Goal: Communication & Community: Answer question/provide support

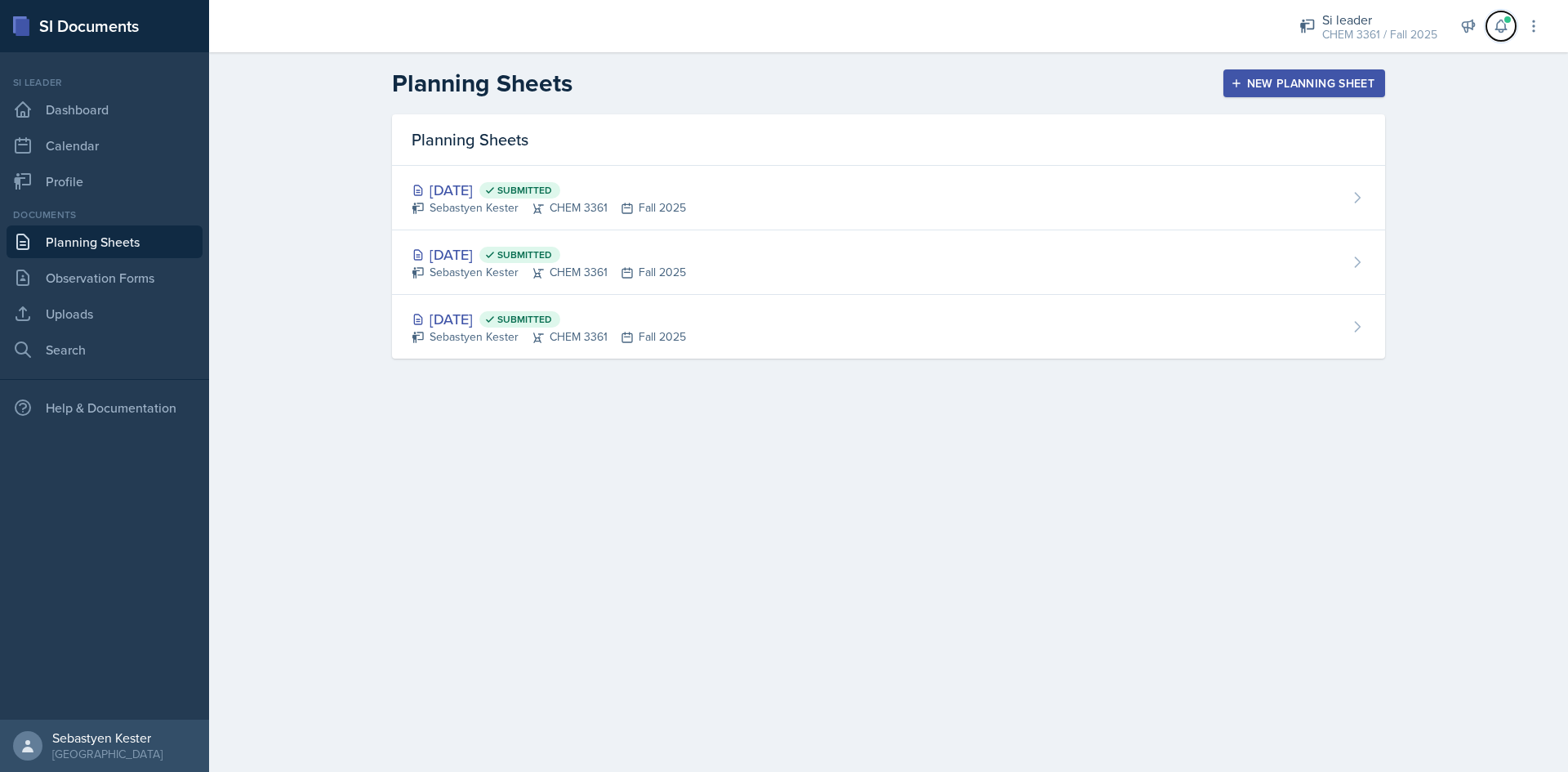
click at [1503, 35] on button at bounding box center [1501, 26] width 29 height 29
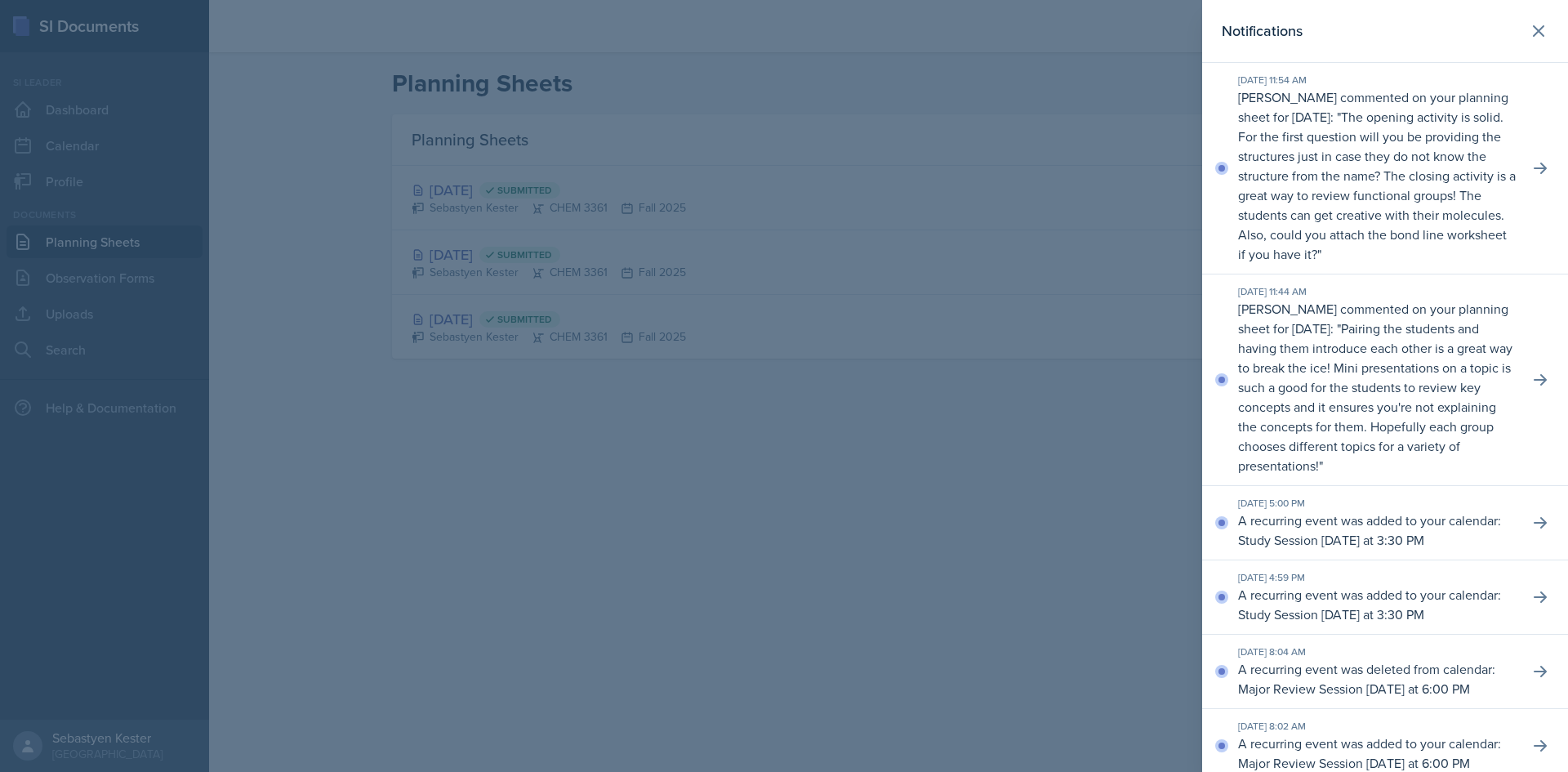
click at [1383, 377] on p "[PERSON_NAME] commented on your planning sheet for [DATE]: " Pairing the studen…" at bounding box center [1377, 387] width 277 height 176
click at [1534, 385] on icon at bounding box center [1541, 380] width 13 height 12
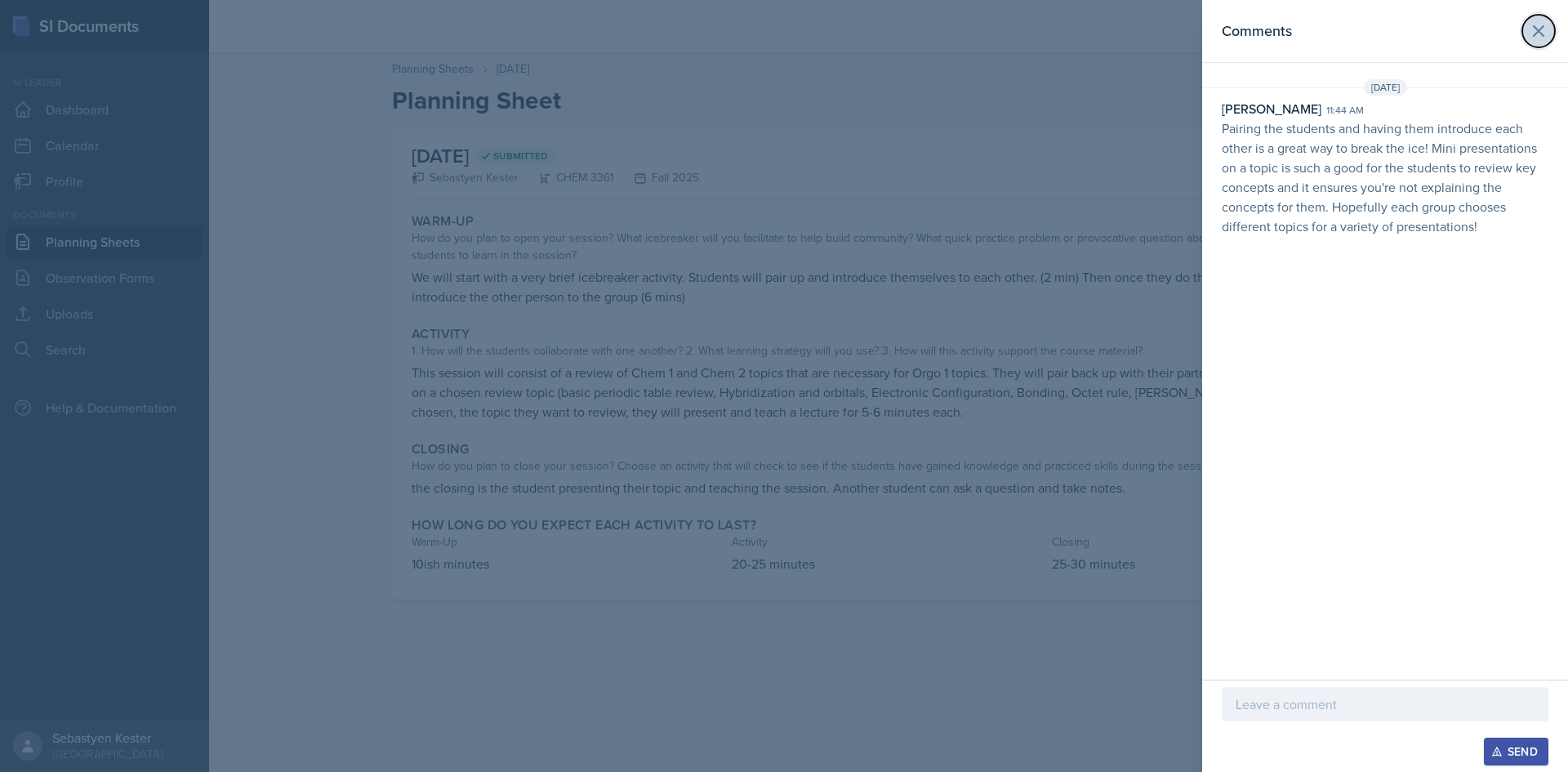
click at [1541, 24] on icon at bounding box center [1538, 30] width 19 height 19
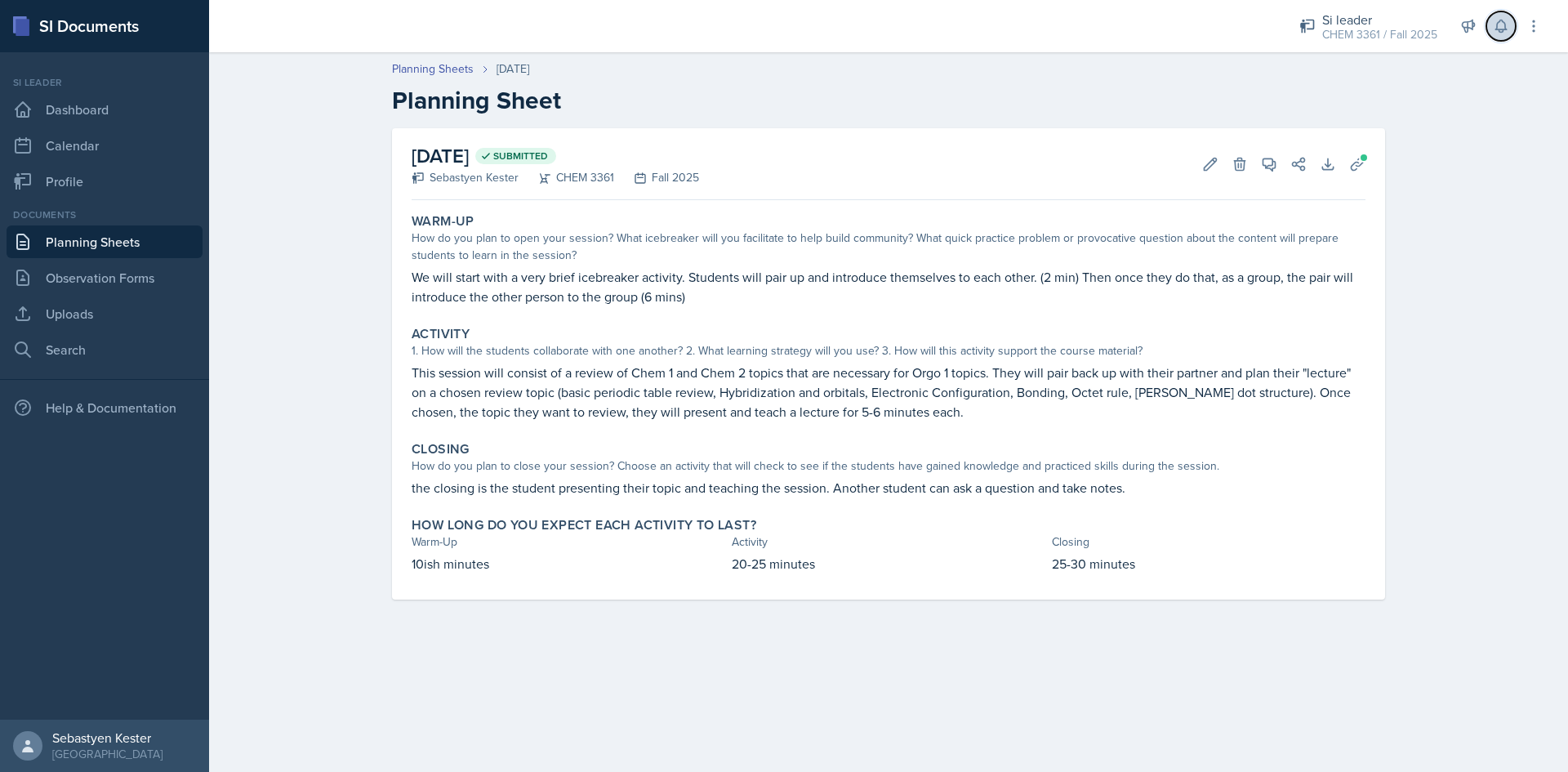
click at [1499, 24] on icon at bounding box center [1501, 26] width 16 height 16
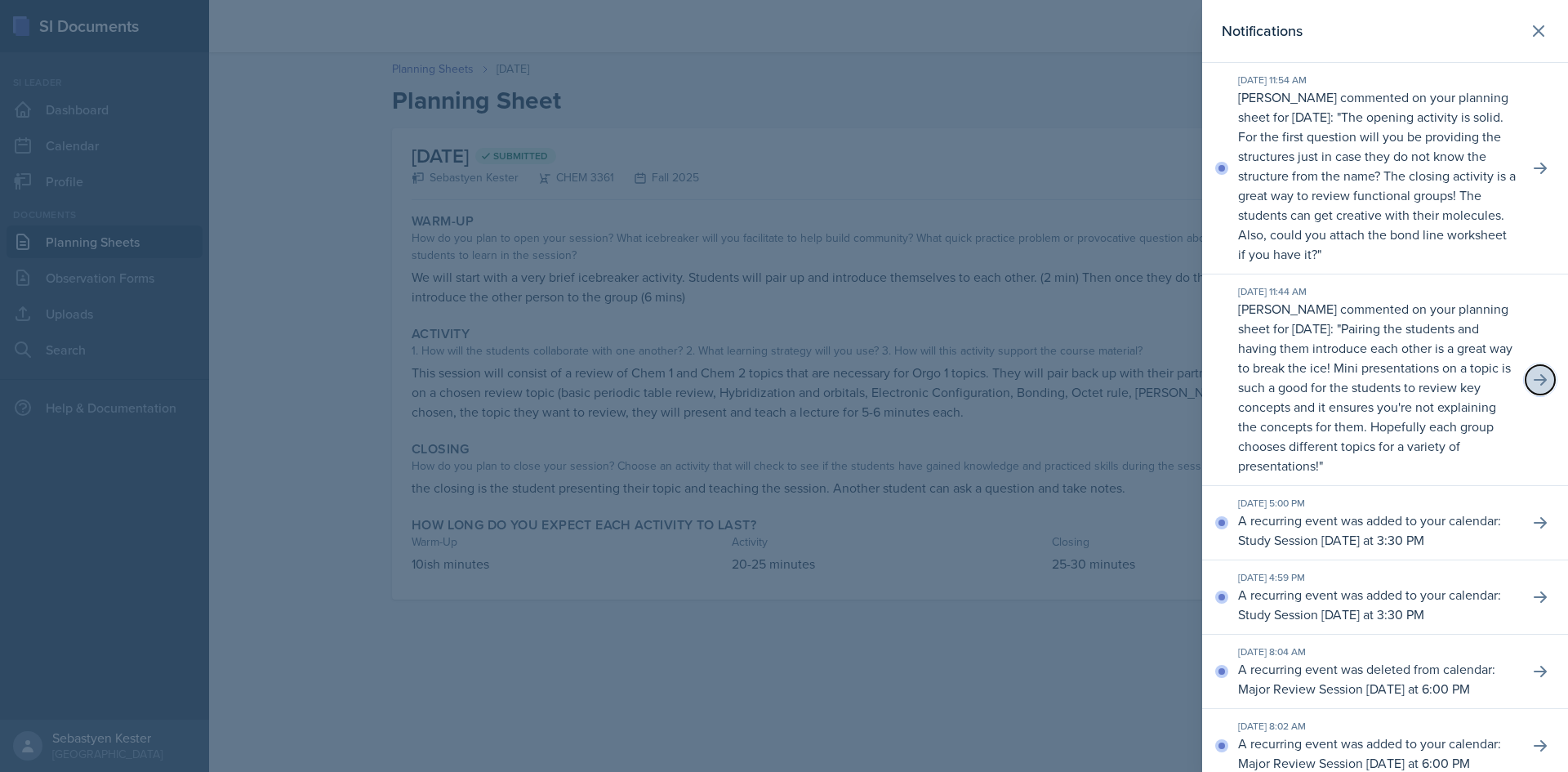
click at [1526, 387] on button at bounding box center [1541, 380] width 29 height 29
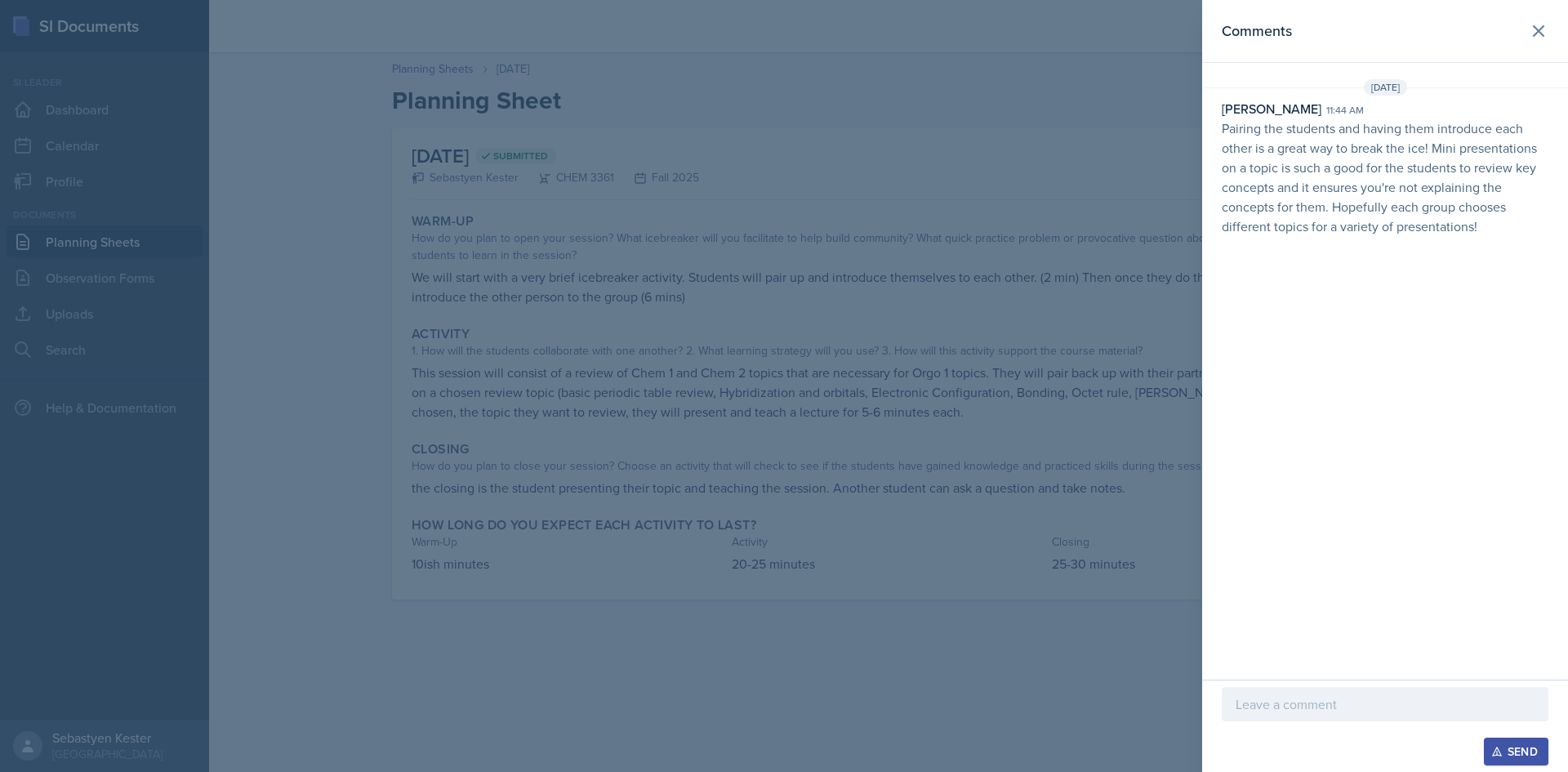
click at [1286, 705] on p at bounding box center [1385, 704] width 299 height 19
click at [1508, 743] on div "Send" at bounding box center [1516, 751] width 43 height 13
click at [1532, 37] on icon at bounding box center [1538, 30] width 19 height 19
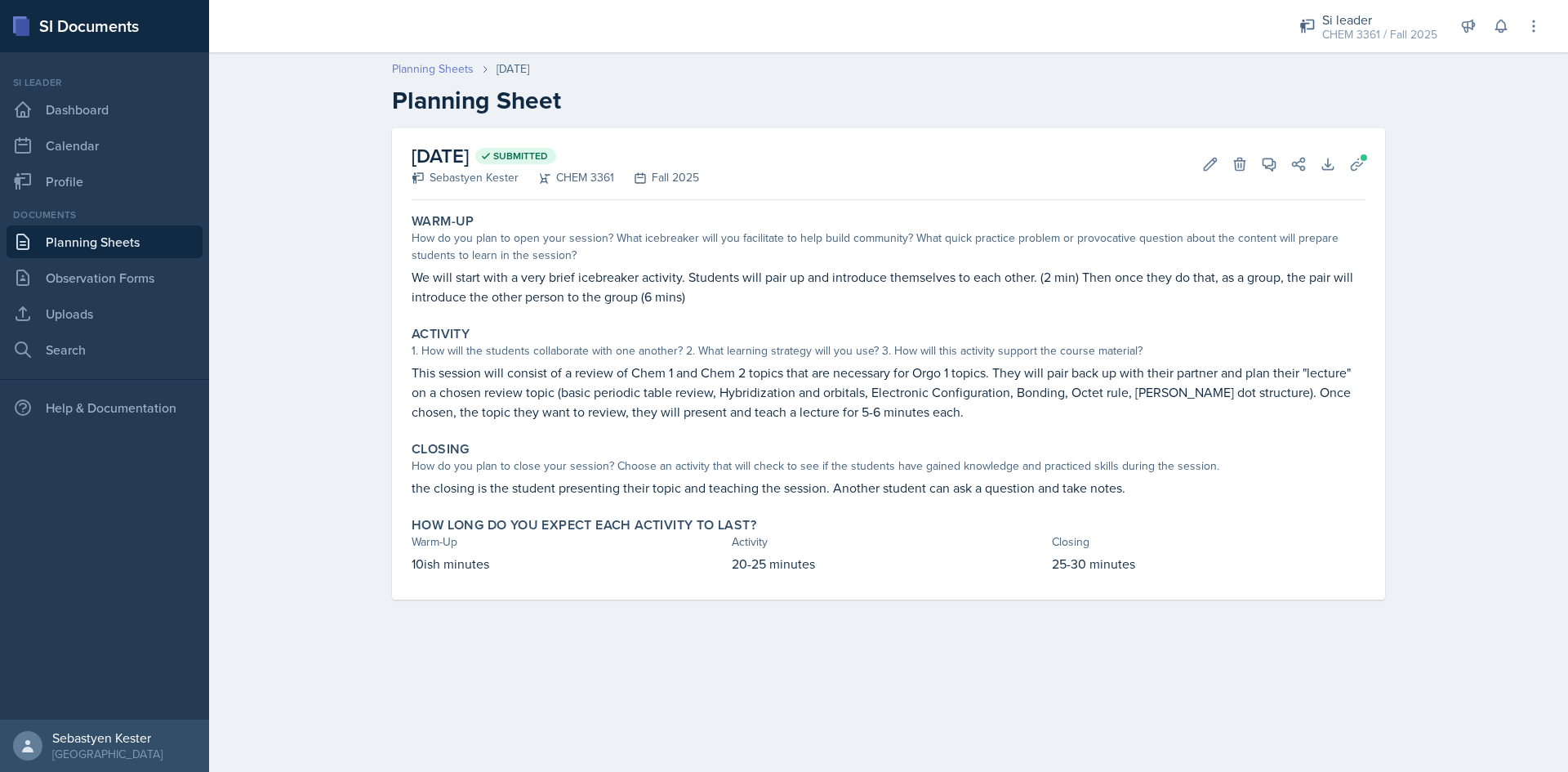
click at [448, 70] on link "Planning Sheets" at bounding box center [433, 68] width 81 height 17
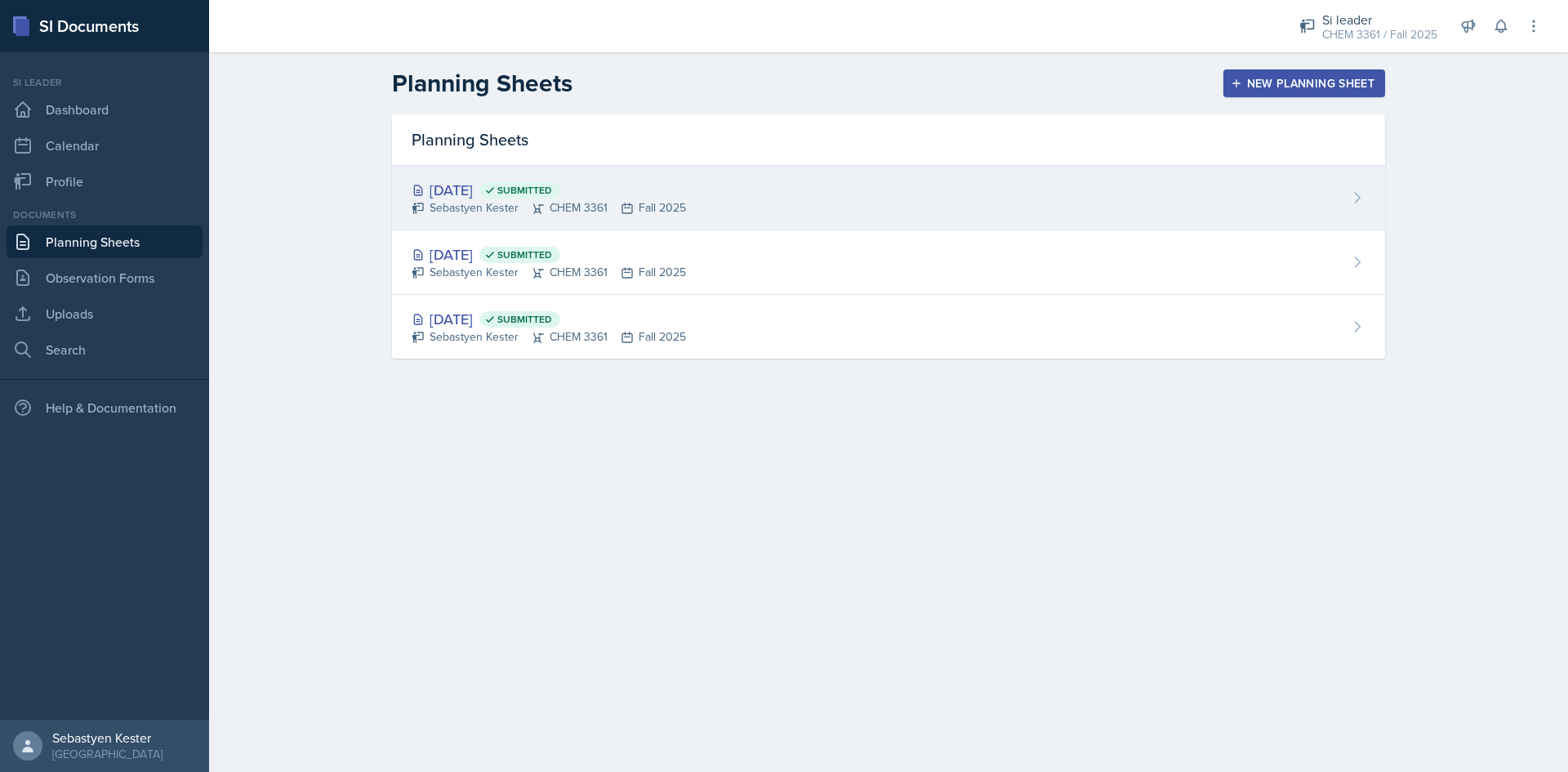
click at [1002, 212] on div "[DATE] Submitted Sebastyen Kester CHEM 3361 Fall 2025" at bounding box center [889, 198] width 993 height 65
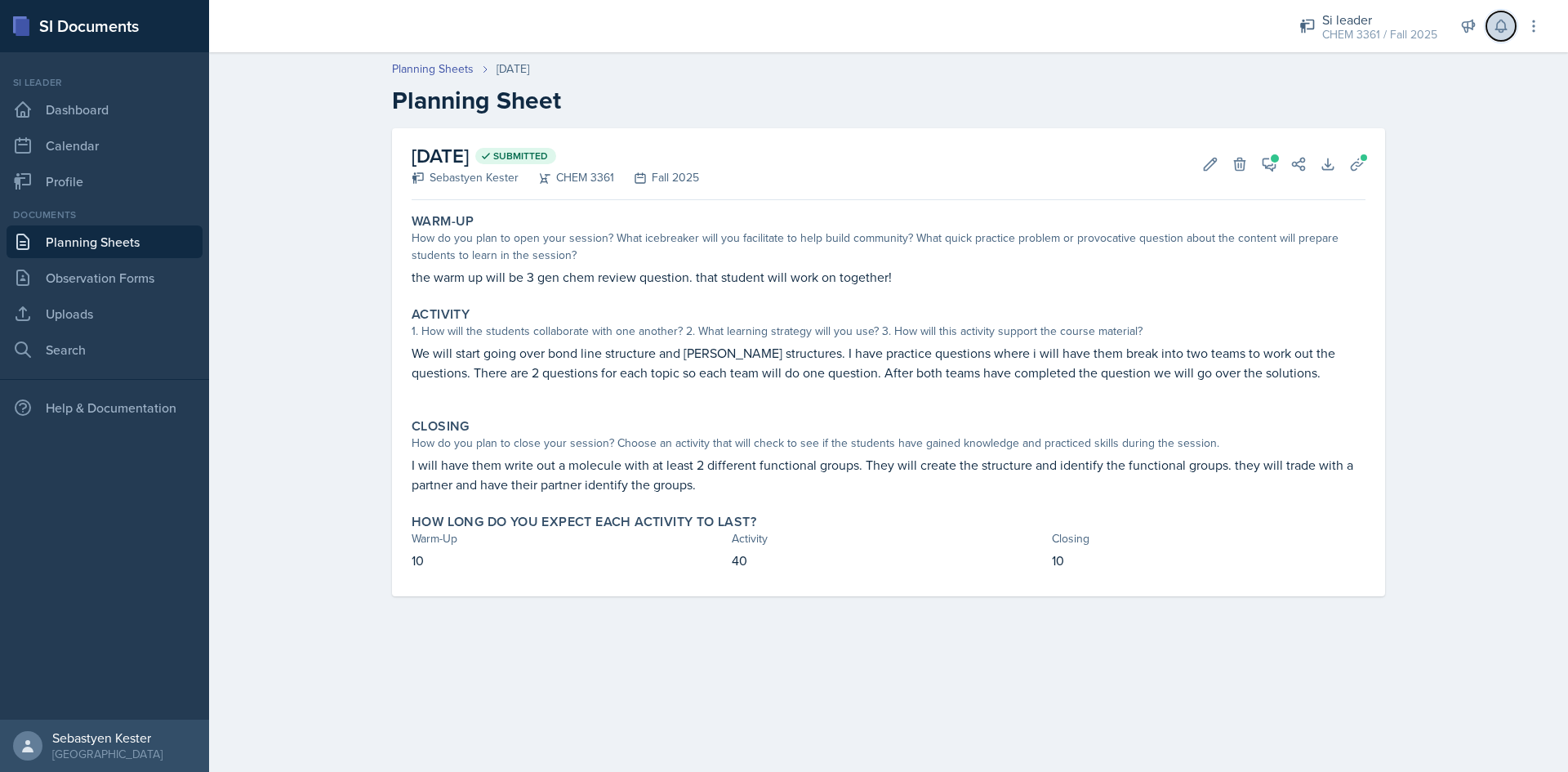
click at [1510, 25] on button at bounding box center [1501, 26] width 29 height 29
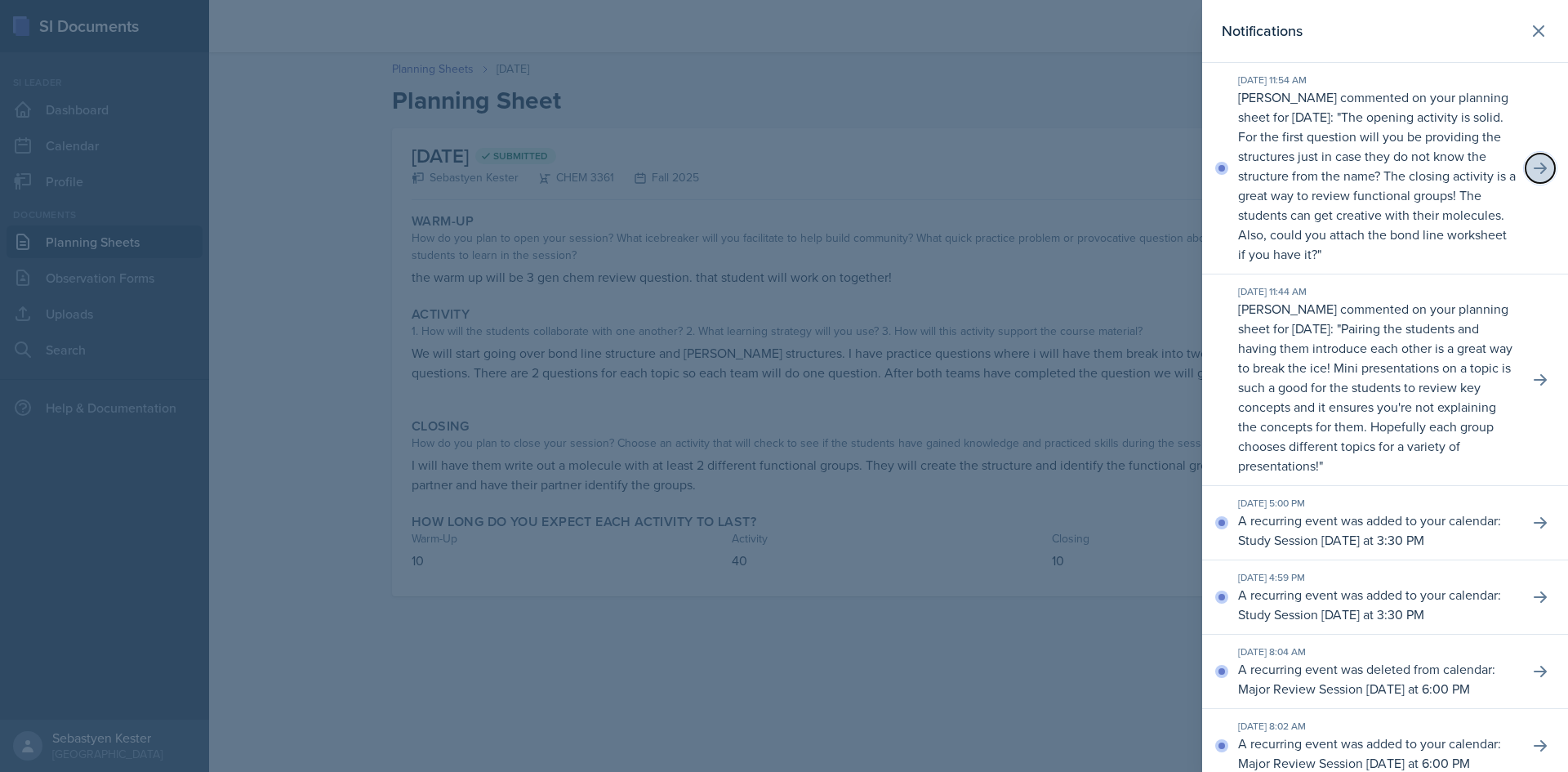
click at [1536, 183] on button at bounding box center [1541, 168] width 29 height 29
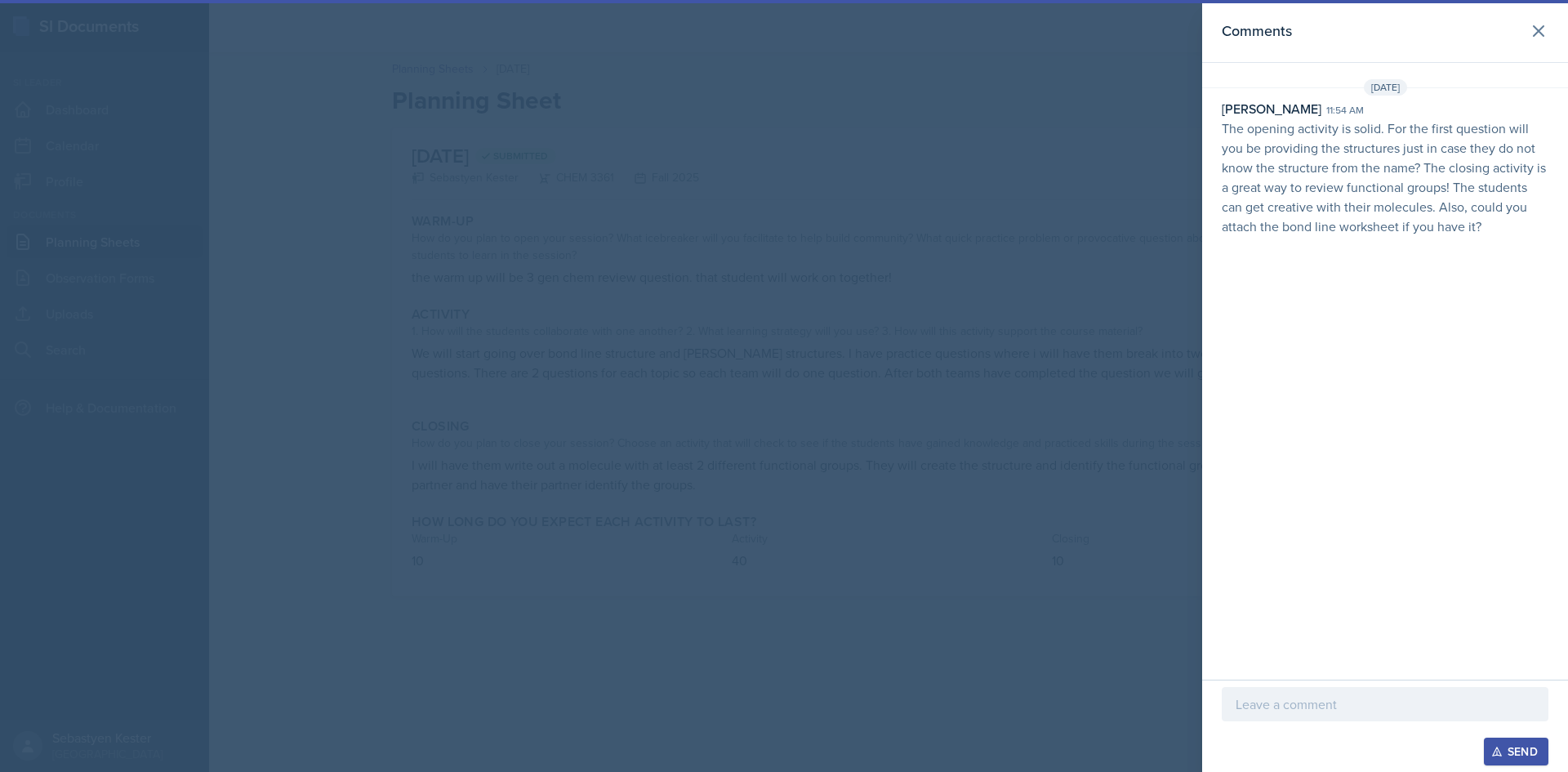
click at [1424, 176] on p "The opening activity is solid. For the first question will you be providing the…" at bounding box center [1385, 177] width 327 height 118
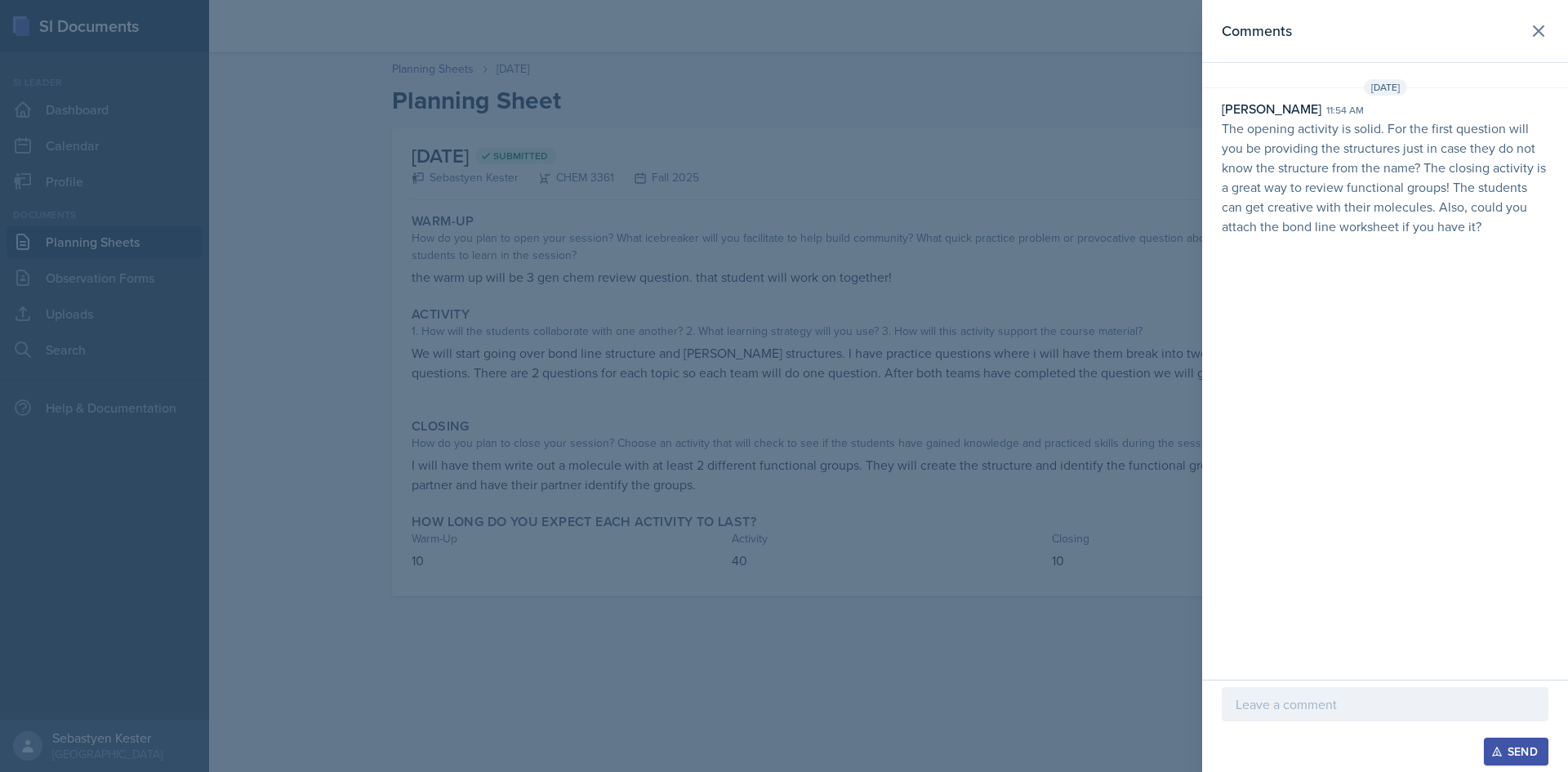
click at [1278, 703] on p at bounding box center [1385, 704] width 299 height 19
click at [1262, 711] on p "i dont have the worksheet" at bounding box center [1385, 704] width 299 height 19
click at [1396, 712] on p "i don't have the worksheet" at bounding box center [1385, 704] width 299 height 19
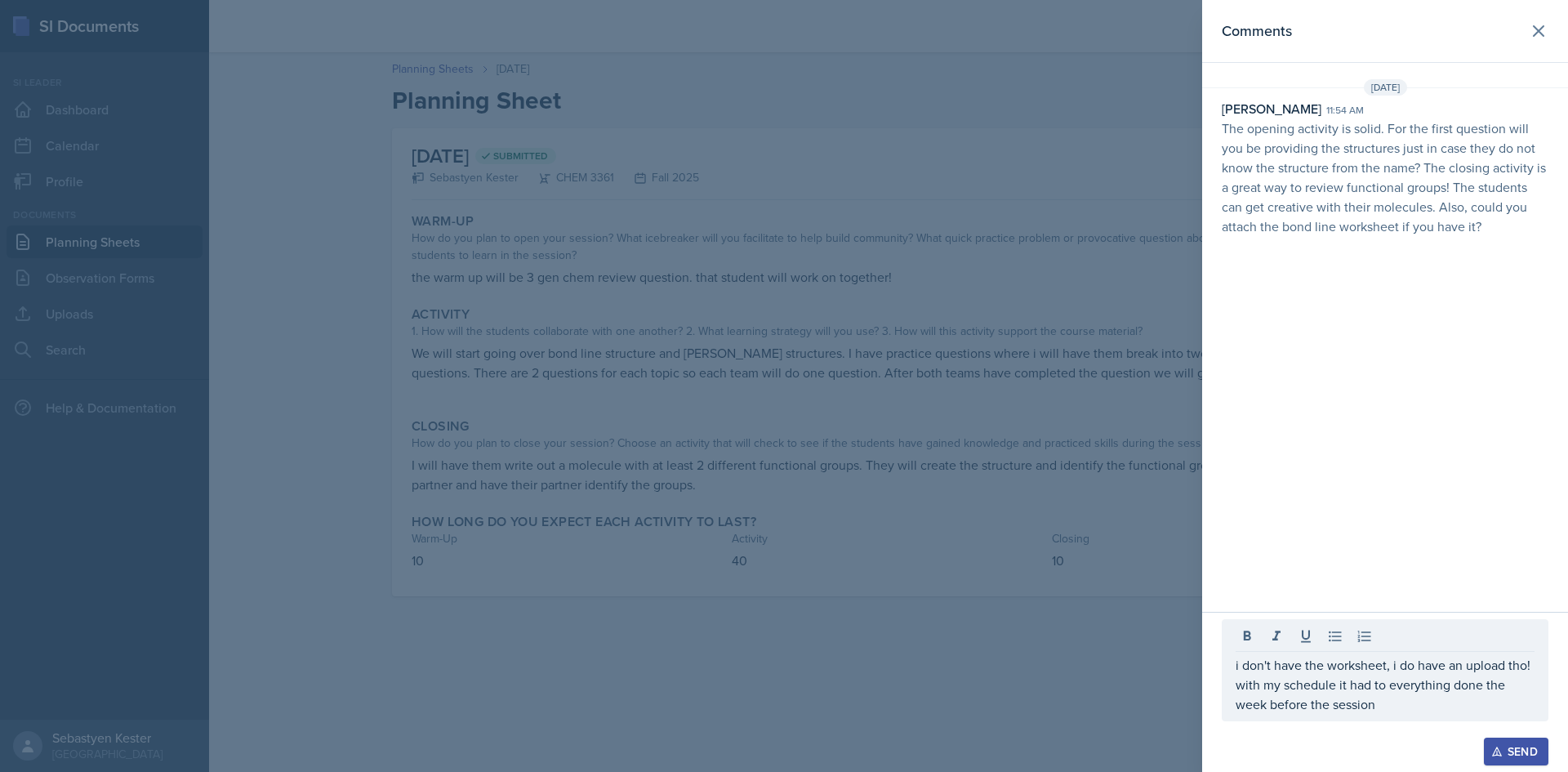
click at [1498, 743] on icon "button" at bounding box center [1497, 751] width 12 height 12
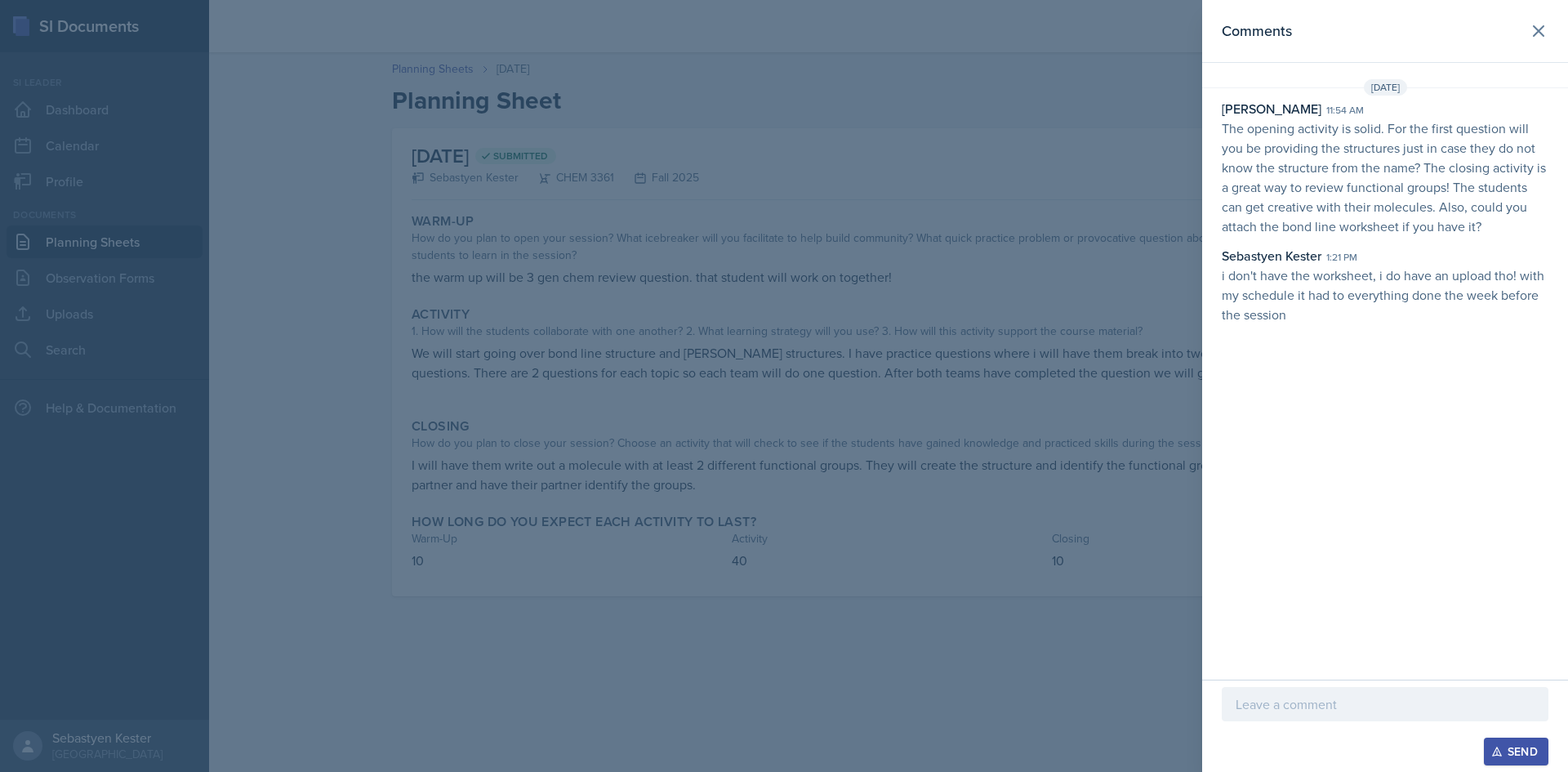
click at [1030, 121] on div at bounding box center [784, 386] width 1568 height 772
